Goal: Navigation & Orientation: Understand site structure

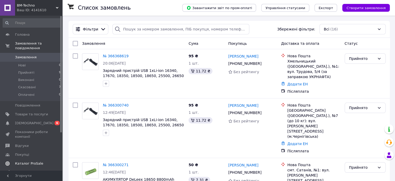
click at [25, 161] on span "Каталог ProSale" at bounding box center [29, 163] width 28 height 5
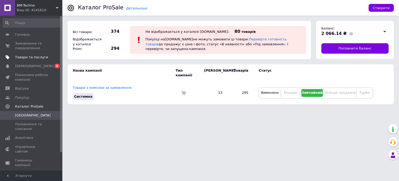
click at [25, 56] on span "Товари та послуги" at bounding box center [31, 57] width 33 height 5
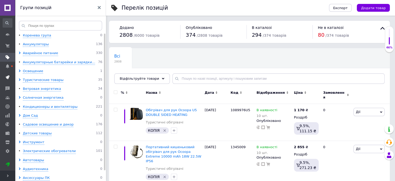
click at [9, 75] on use at bounding box center [8, 77] width 4 height 4
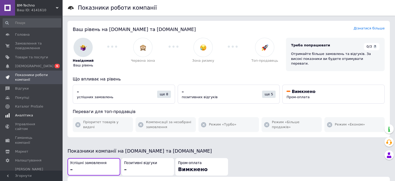
click at [21, 115] on span "Аналітика" at bounding box center [24, 115] width 18 height 5
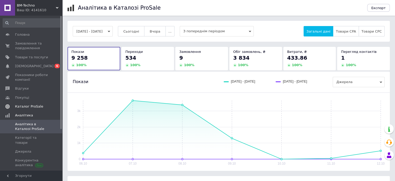
click at [26, 107] on span "Каталог ProSale" at bounding box center [29, 106] width 28 height 5
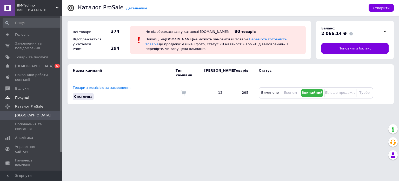
click at [22, 95] on link "Покупці" at bounding box center [32, 97] width 64 height 9
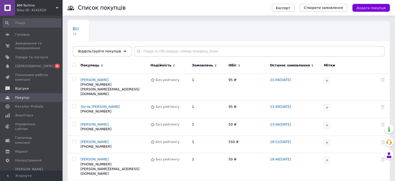
click at [21, 88] on span "Відгуки" at bounding box center [22, 88] width 14 height 5
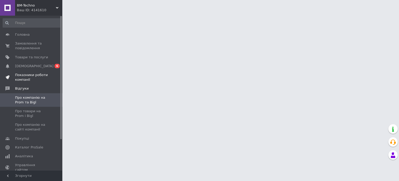
click at [24, 77] on span "Показники роботи компанії" at bounding box center [31, 77] width 33 height 9
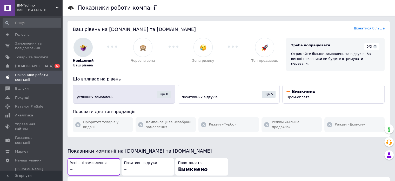
click at [165, 91] on div "ще 8" at bounding box center [164, 93] width 14 height 7
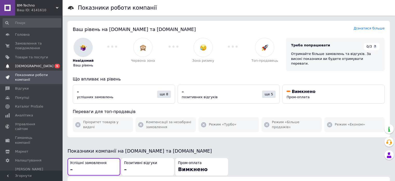
click at [18, 67] on span "[DEMOGRAPHIC_DATA]" at bounding box center [34, 66] width 38 height 5
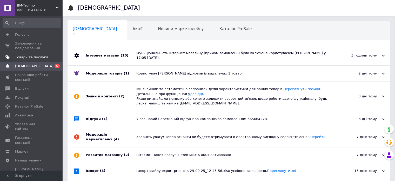
click at [25, 58] on span "Товари та послуги" at bounding box center [31, 57] width 33 height 5
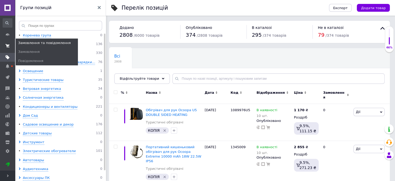
click at [9, 44] on use at bounding box center [7, 45] width 4 height 3
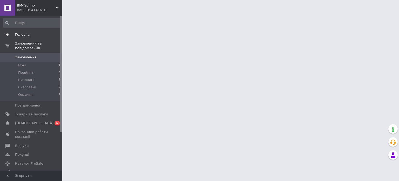
click at [7, 33] on icon at bounding box center [7, 34] width 4 height 4
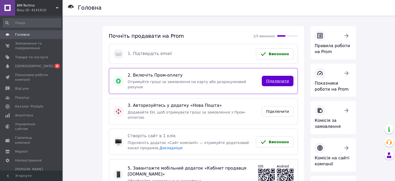
click at [277, 79] on link "Підключити" at bounding box center [278, 81] width 32 height 10
